Goal: Information Seeking & Learning: Understand process/instructions

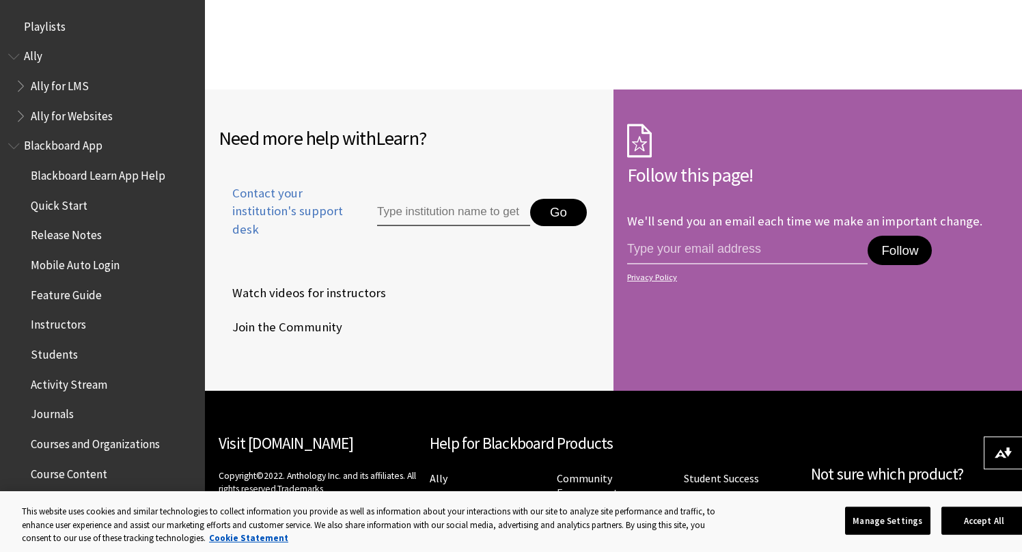
scroll to position [435, 0]
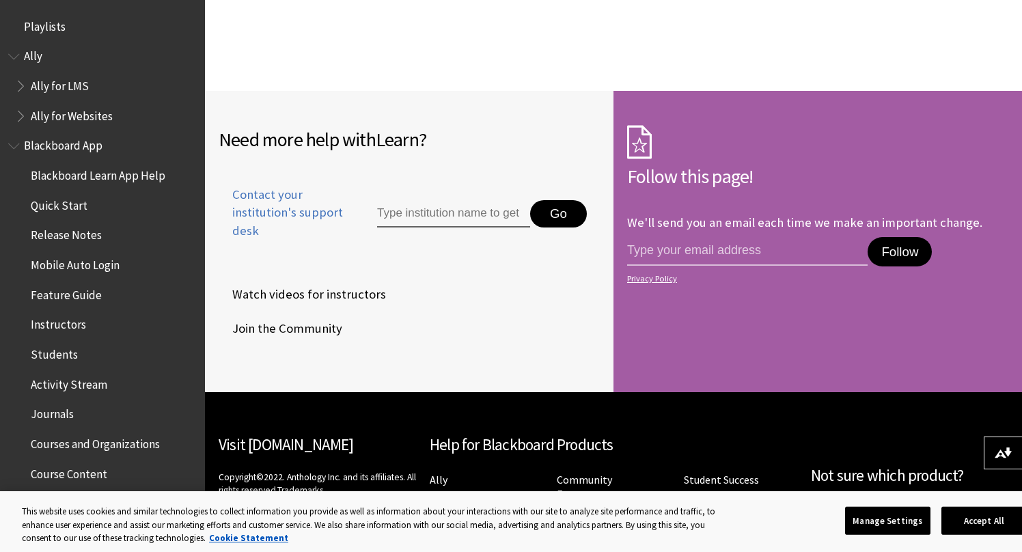
click at [344, 284] on span "Watch videos for instructors" at bounding box center [302, 294] width 167 height 20
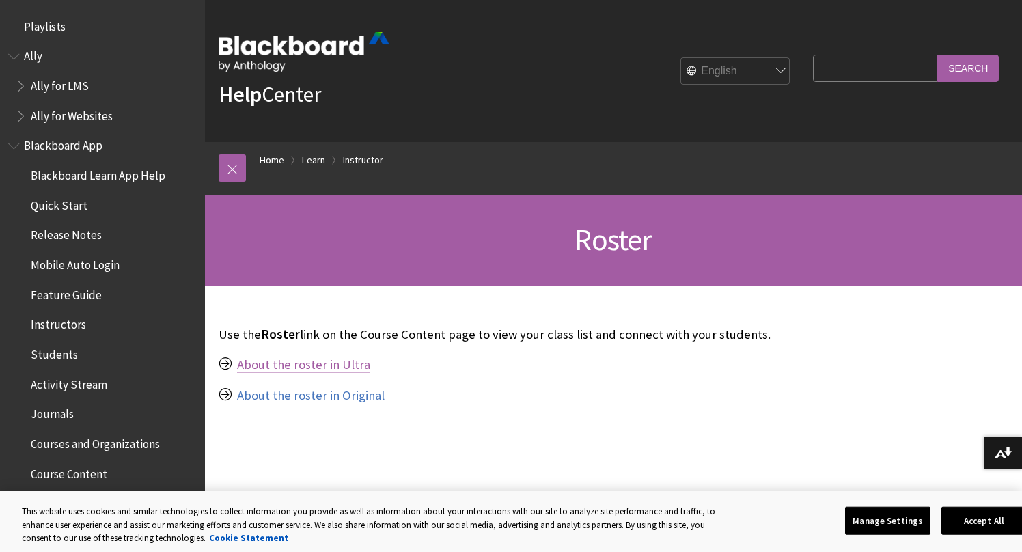
click at [310, 361] on link "About the roster in Ultra" at bounding box center [303, 365] width 133 height 16
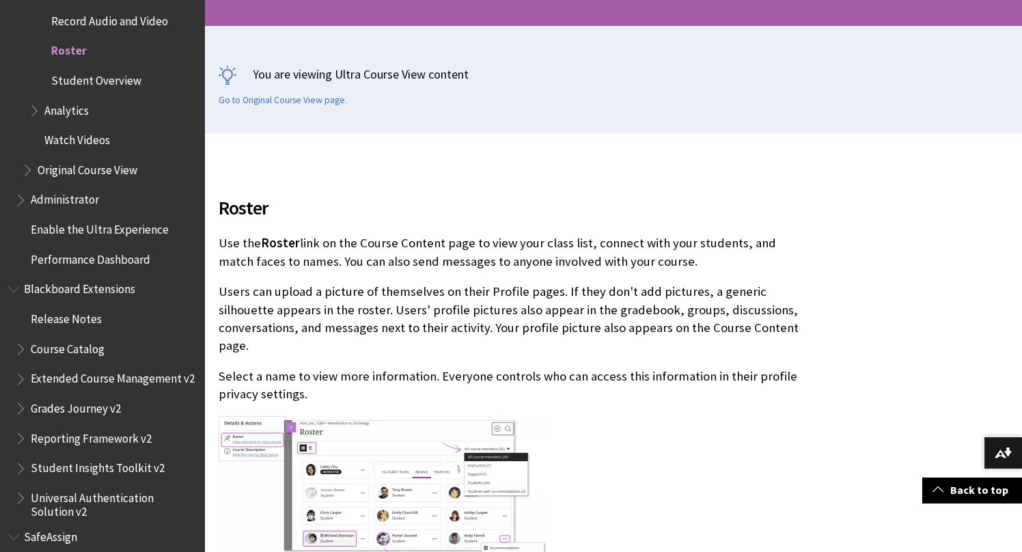
scroll to position [262, 0]
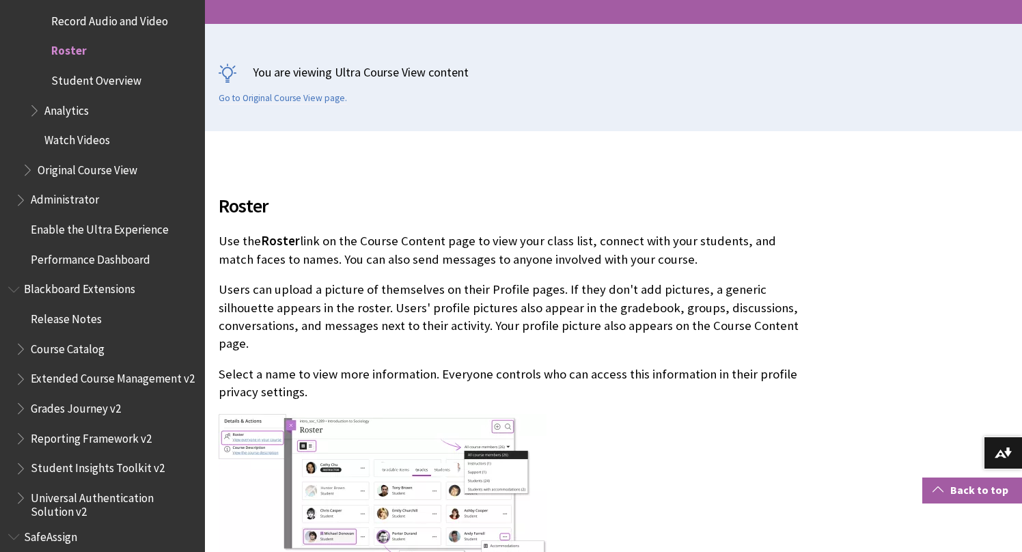
click at [979, 489] on link "Back to top" at bounding box center [972, 490] width 100 height 25
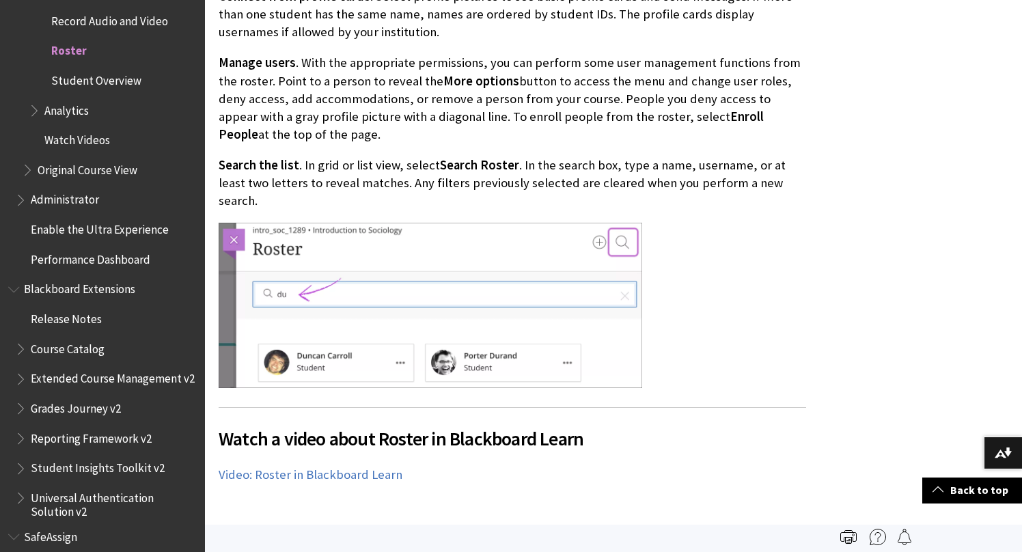
scroll to position [1021, 0]
